Goal: Information Seeking & Learning: Check status

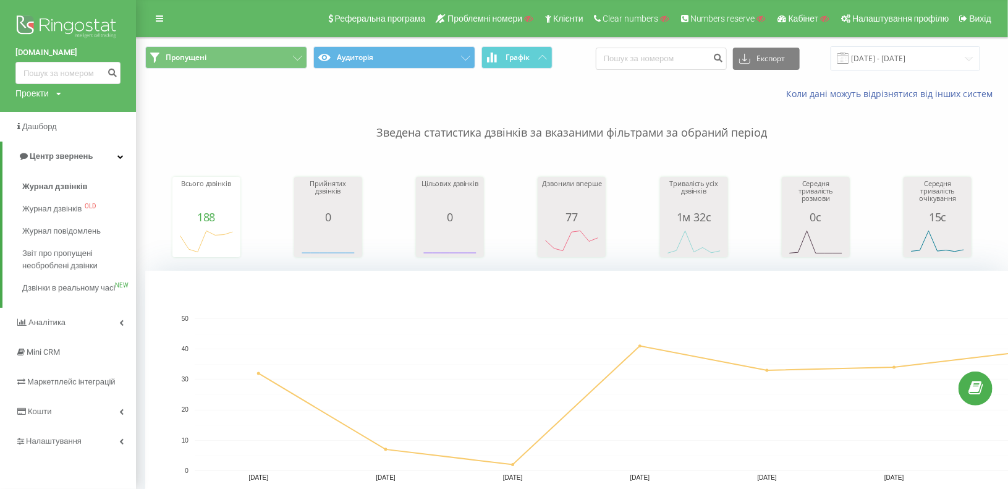
click at [30, 92] on div "Проекти" at bounding box center [31, 93] width 33 height 12
click at [34, 97] on div "Проекти" at bounding box center [31, 93] width 33 height 12
click at [35, 98] on div "Проекти" at bounding box center [31, 93] width 33 height 12
click at [38, 121] on div "Пошук" at bounding box center [68, 112] width 106 height 25
click at [47, 113] on input "text" at bounding box center [50, 112] width 62 height 18
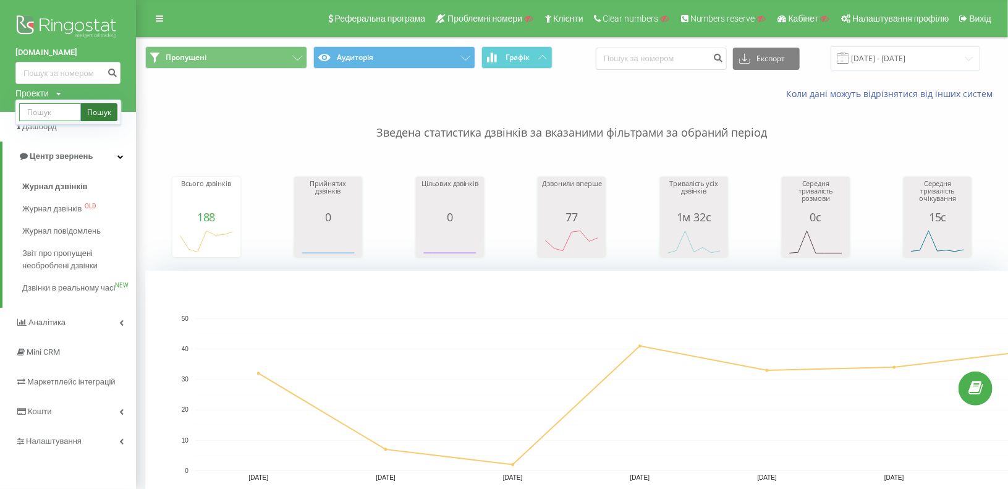
paste input "[DOMAIN_NAME]"
type input "[DOMAIN_NAME]"
click at [107, 113] on link "Пошук" at bounding box center [99, 112] width 36 height 18
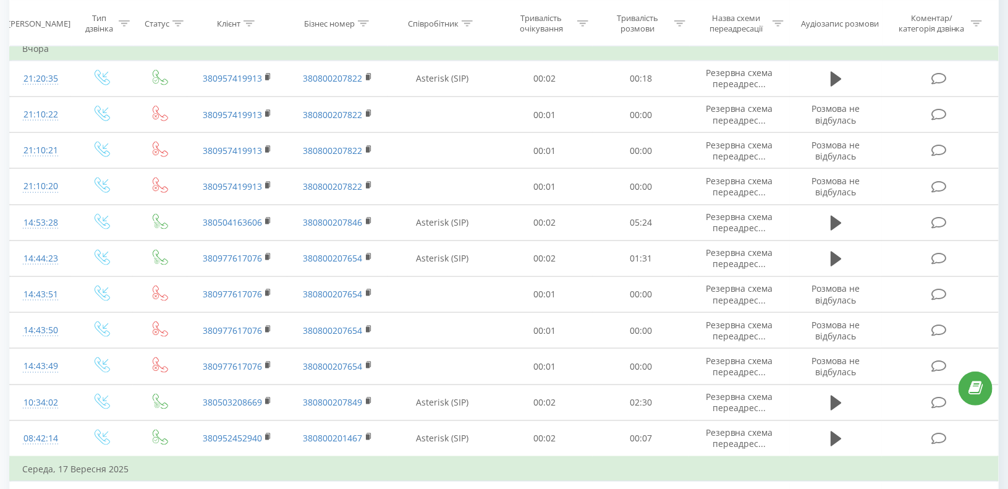
scroll to position [680, 0]
